Goal: Transaction & Acquisition: Subscribe to service/newsletter

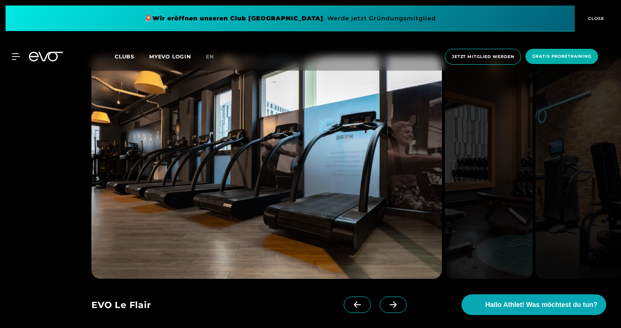
scroll to position [814, 0]
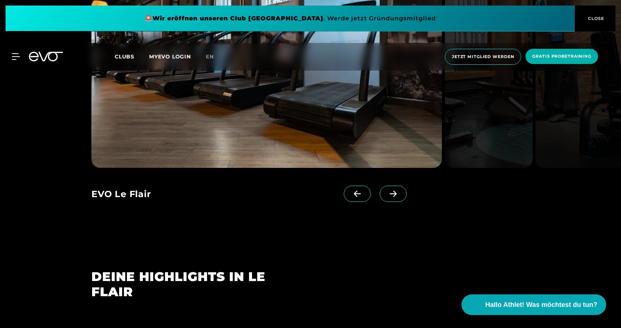
click at [384, 188] on span at bounding box center [393, 194] width 27 height 16
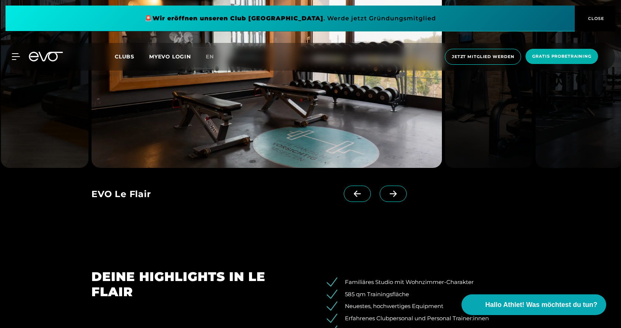
scroll to position [740, 0]
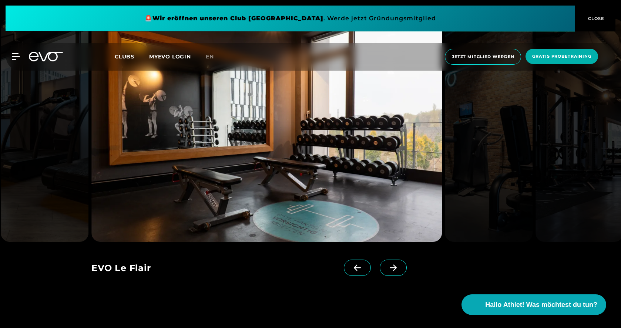
click at [387, 268] on icon at bounding box center [393, 268] width 13 height 7
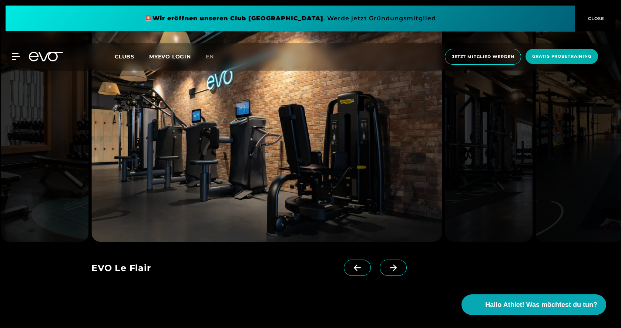
click at [387, 268] on icon at bounding box center [393, 268] width 13 height 7
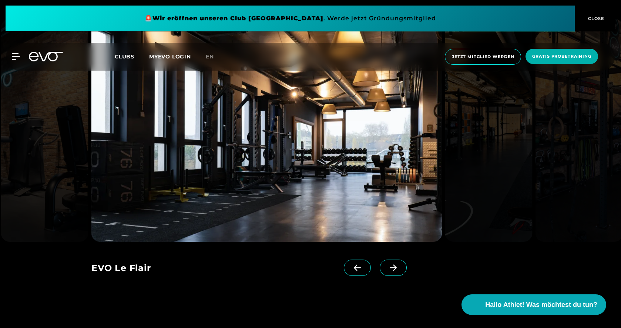
click at [387, 268] on icon at bounding box center [393, 268] width 13 height 7
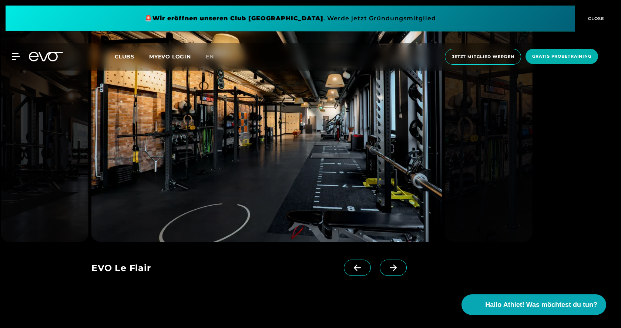
click at [387, 268] on icon at bounding box center [393, 268] width 13 height 7
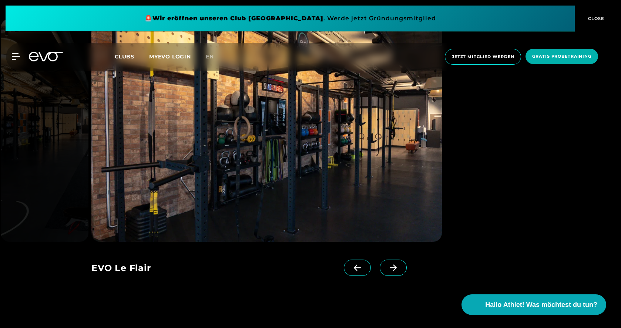
click at [387, 268] on icon at bounding box center [393, 268] width 13 height 7
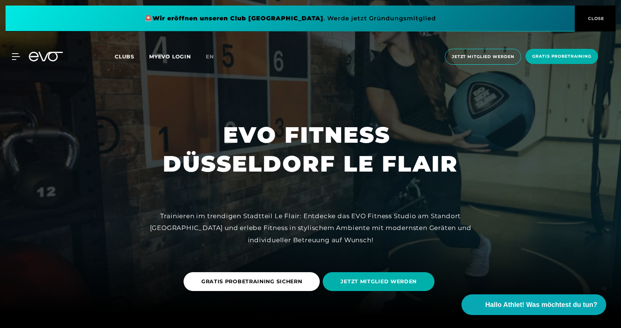
scroll to position [0, 0]
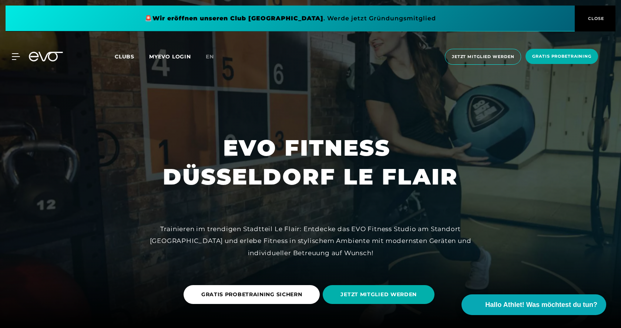
click at [591, 19] on span "CLOSE" at bounding box center [595, 18] width 18 height 7
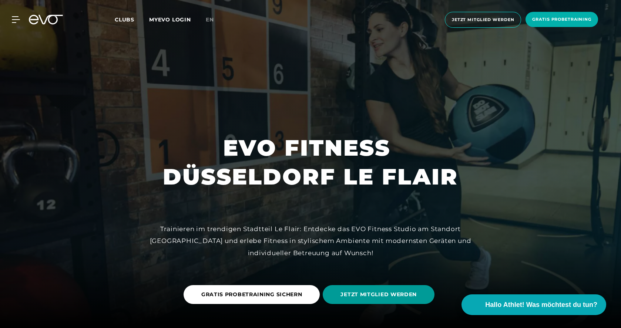
click at [398, 297] on span "JETZT MITGLIED WERDEN" at bounding box center [379, 295] width 76 height 8
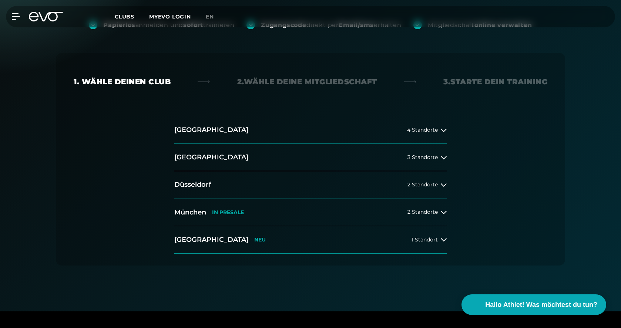
scroll to position [111, 0]
click at [190, 187] on h2 "Düsseldorf" at bounding box center [192, 184] width 37 height 9
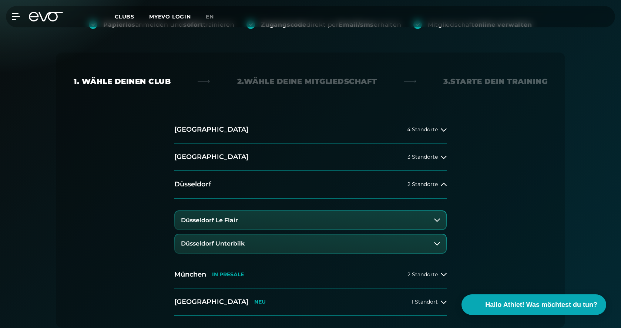
click at [211, 219] on h3 "Düsseldorf Le Flair" at bounding box center [209, 220] width 57 height 7
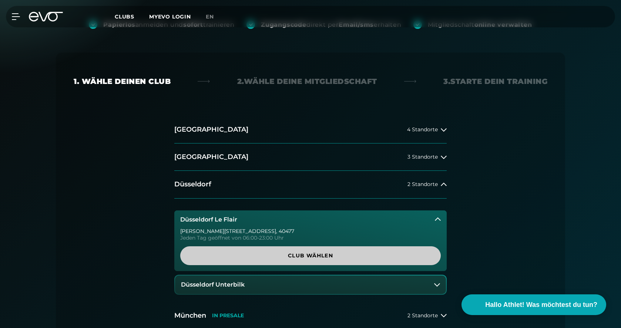
click at [306, 255] on span "Club wählen" at bounding box center [310, 256] width 225 height 8
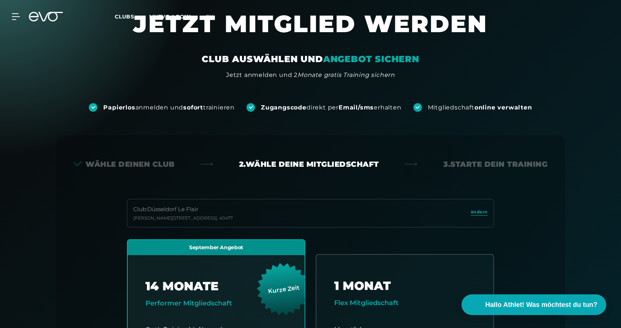
scroll to position [0, 0]
